Goal: Navigation & Orientation: Find specific page/section

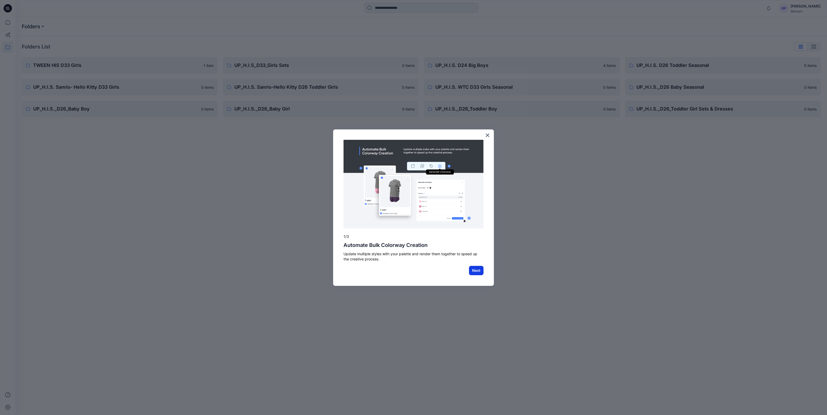
click at [477, 269] on button "Next" at bounding box center [476, 270] width 15 height 9
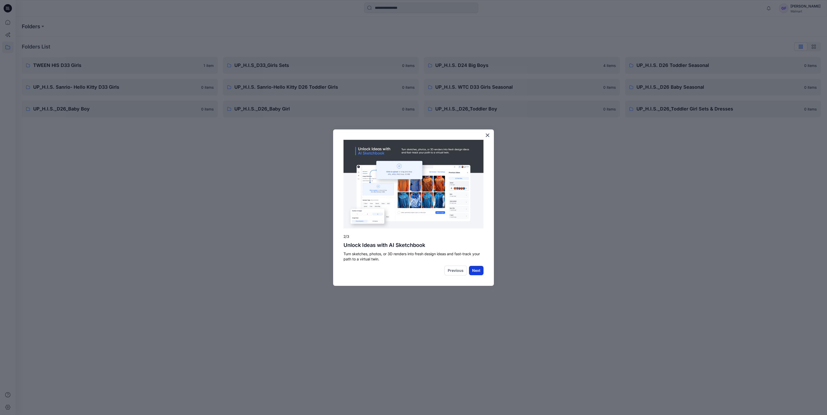
click at [475, 269] on button "Next" at bounding box center [476, 270] width 15 height 9
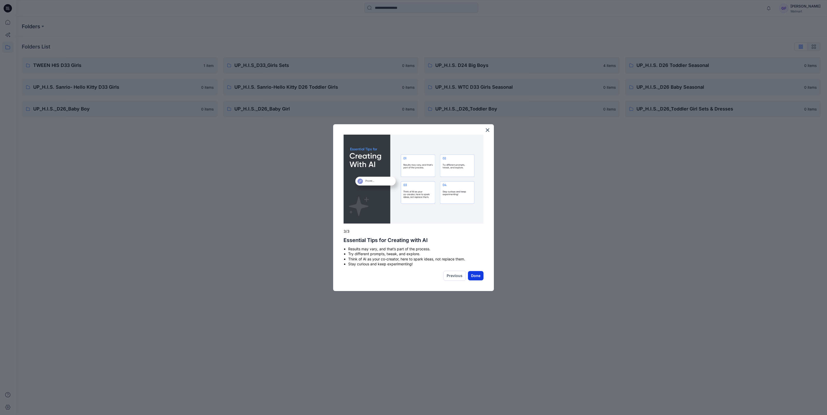
click at [480, 275] on button "Done" at bounding box center [476, 275] width 16 height 9
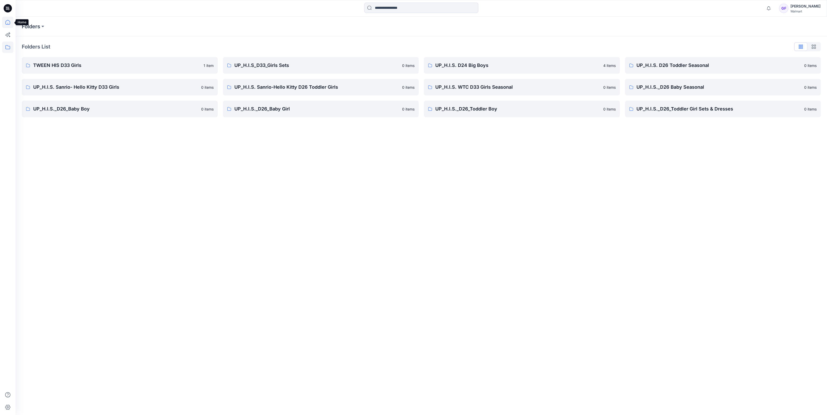
click at [5, 22] on icon at bounding box center [7, 22] width 11 height 11
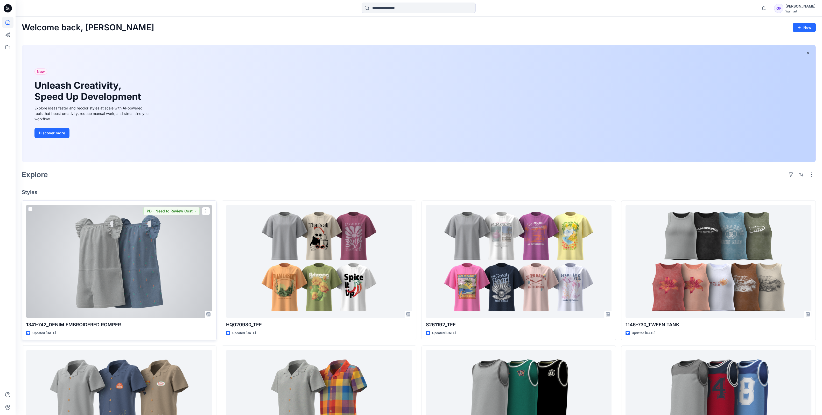
click at [109, 284] on div at bounding box center [119, 261] width 186 height 113
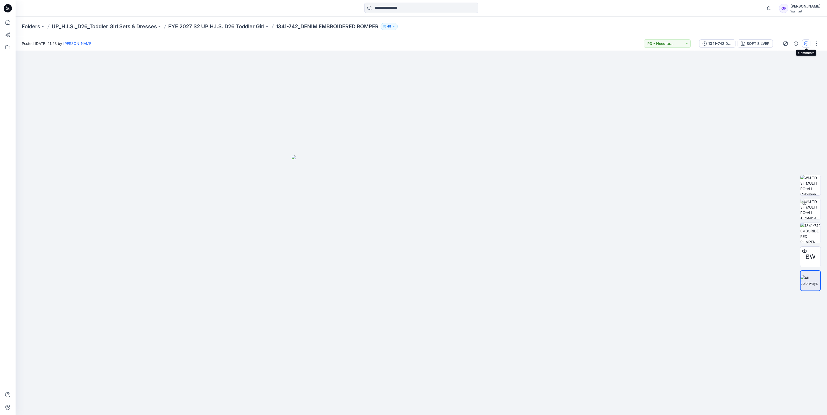
click at [804, 42] on icon "button" at bounding box center [806, 43] width 4 height 4
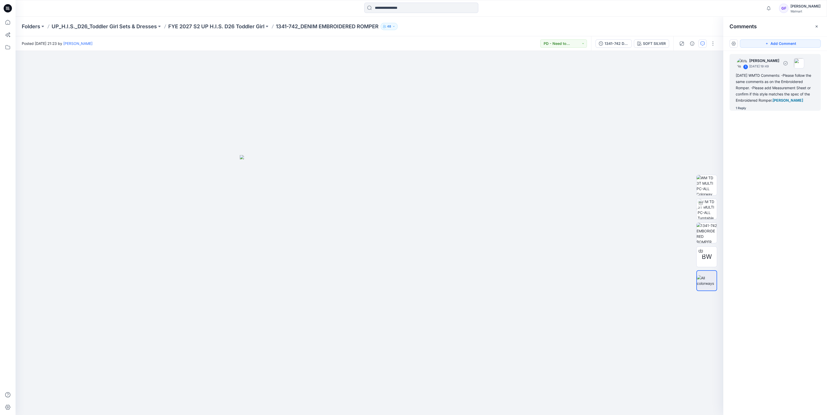
click at [741, 109] on div "1 Reply" at bounding box center [741, 108] width 10 height 5
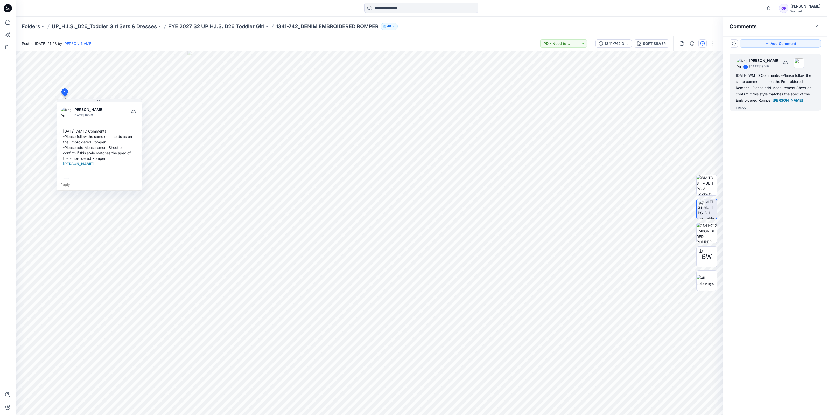
click at [742, 108] on div "1 Reply" at bounding box center [741, 108] width 10 height 5
click at [741, 106] on div "1 Reply" at bounding box center [741, 108] width 10 height 5
click at [736, 108] on div "1 Reply" at bounding box center [741, 108] width 10 height 5
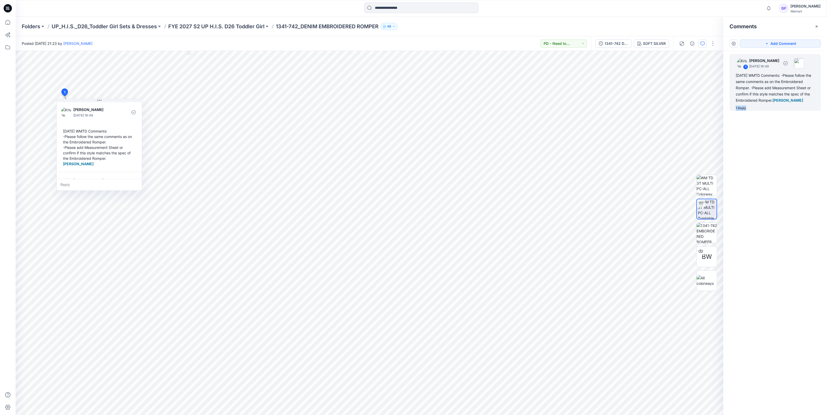
click at [736, 108] on div "1 Reply" at bounding box center [741, 108] width 10 height 5
drag, startPoint x: 736, startPoint y: 108, endPoint x: 760, endPoint y: 150, distance: 47.9
click at [760, 150] on div "1 [PERSON_NAME] [DATE] 19:49 8.5.25 WMTD Comments: -Please follow the same comm…" at bounding box center [776, 223] width 104 height 345
click at [740, 108] on div "1 Reply" at bounding box center [741, 108] width 10 height 5
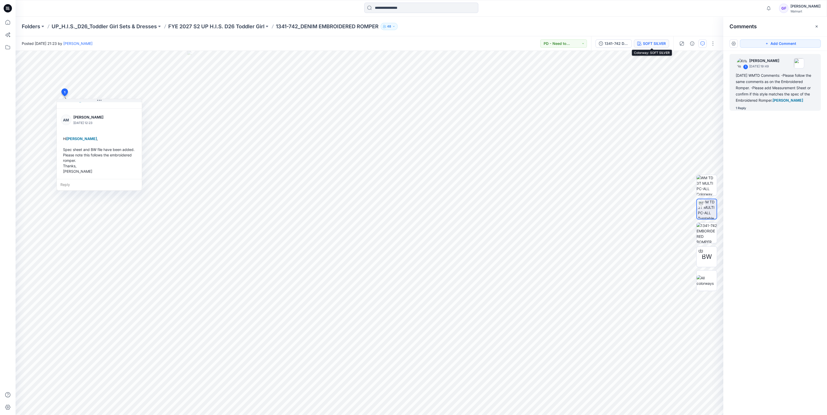
click at [639, 42] on icon "button" at bounding box center [639, 43] width 4 height 4
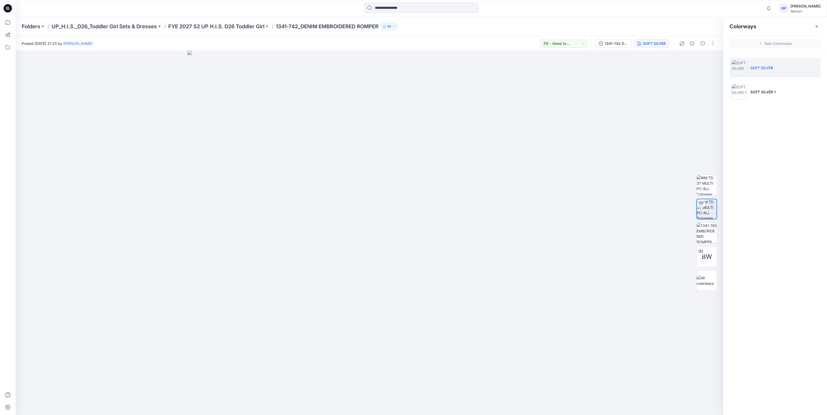
click at [817, 26] on icon "button" at bounding box center [817, 26] width 4 height 4
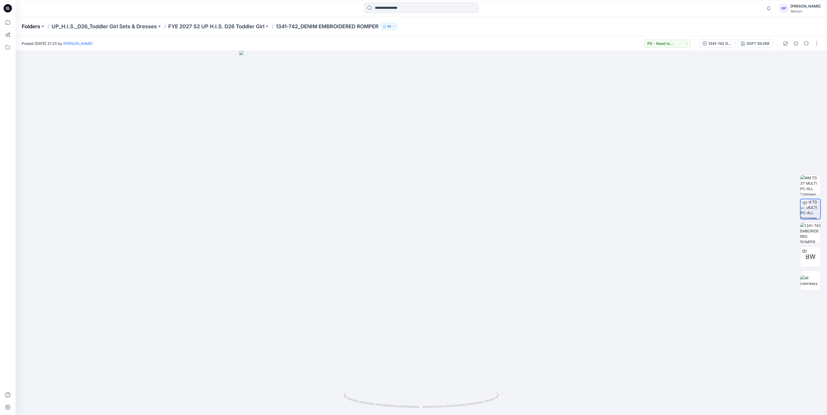
click at [32, 27] on p "Folders" at bounding box center [31, 26] width 18 height 7
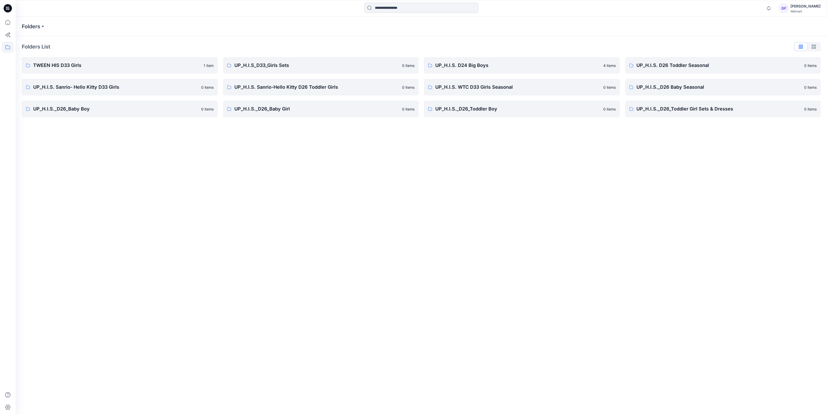
click at [162, 213] on div "Folders Folders List TWEEN HIS D33 Girls 1 item UP_H.I.S. Sanrio- Hello Kitty D…" at bounding box center [422, 216] width 812 height 398
click at [375, 36] on div "Folders" at bounding box center [422, 27] width 812 height 20
